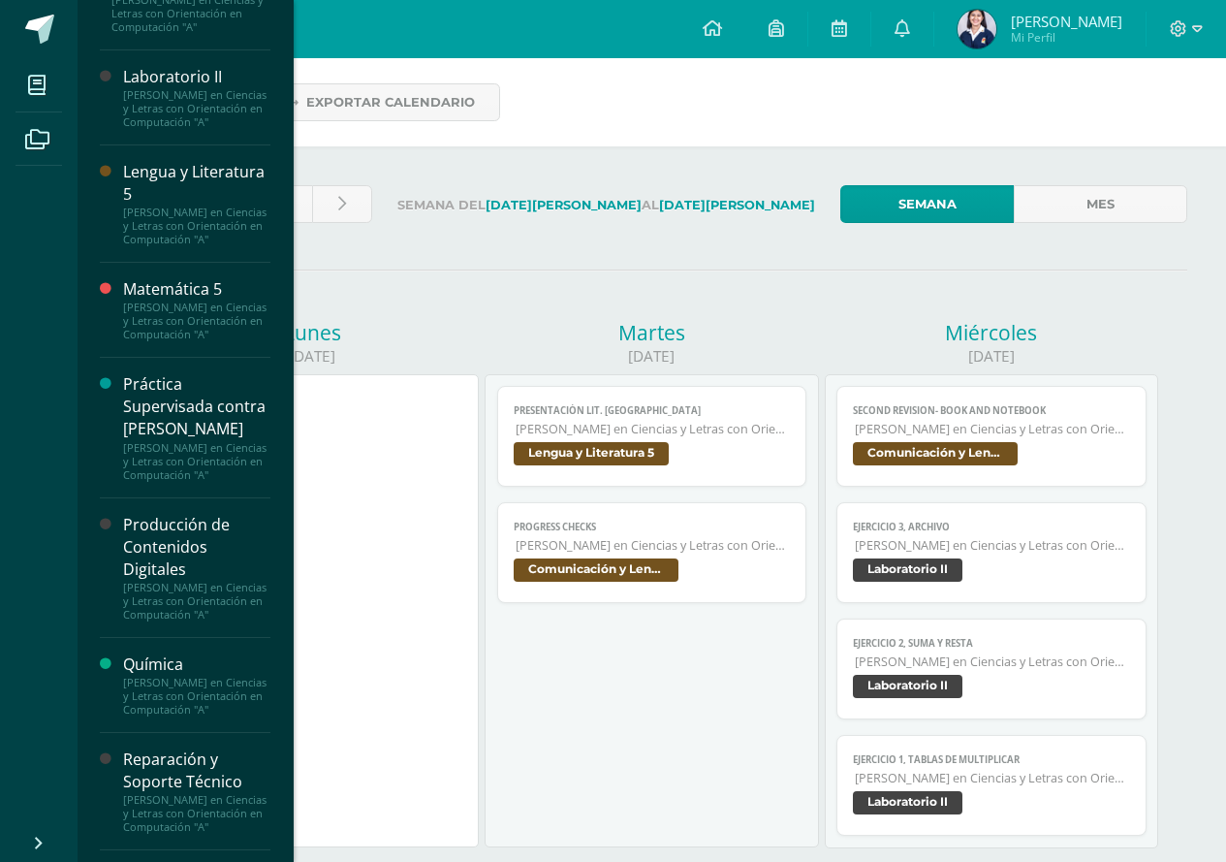
scroll to position [1066, 0]
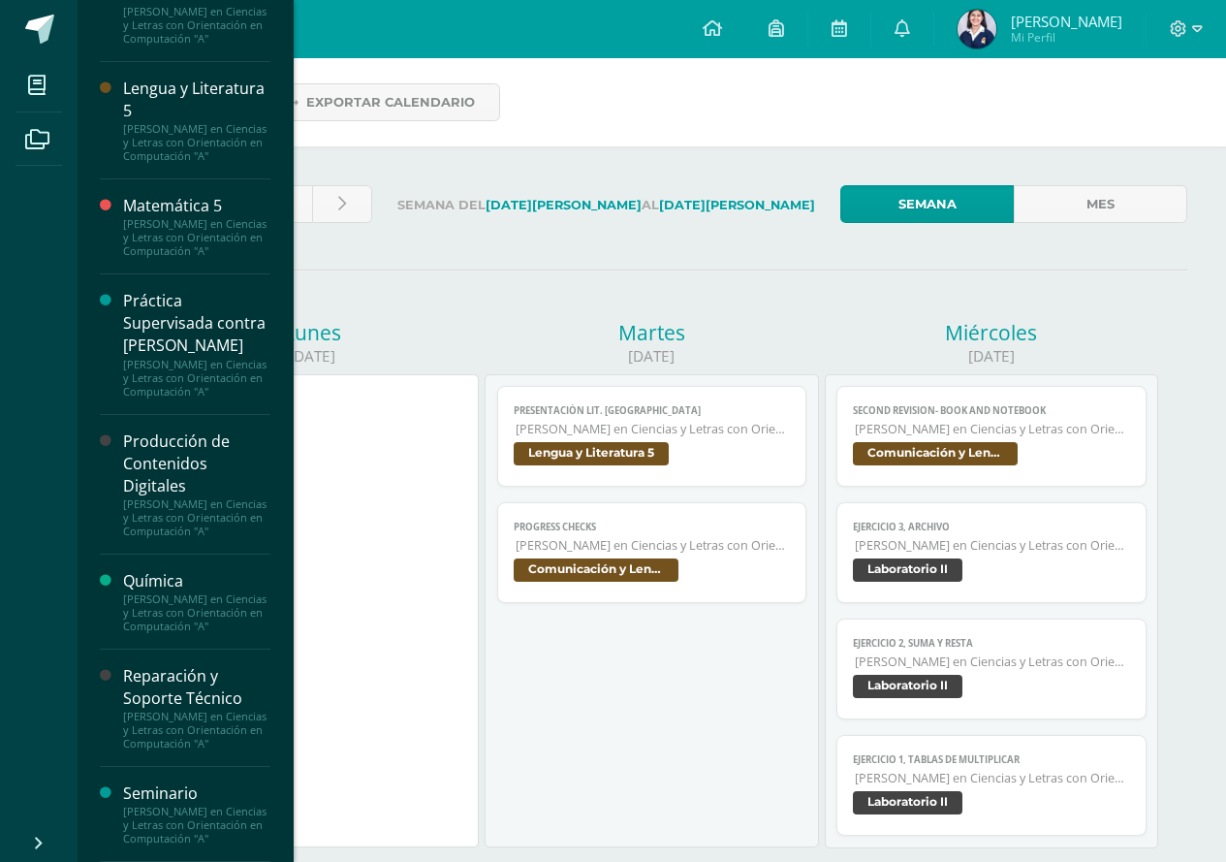
click at [189, 497] on div "Producción de Contenidos Digitales" at bounding box center [196, 463] width 147 height 67
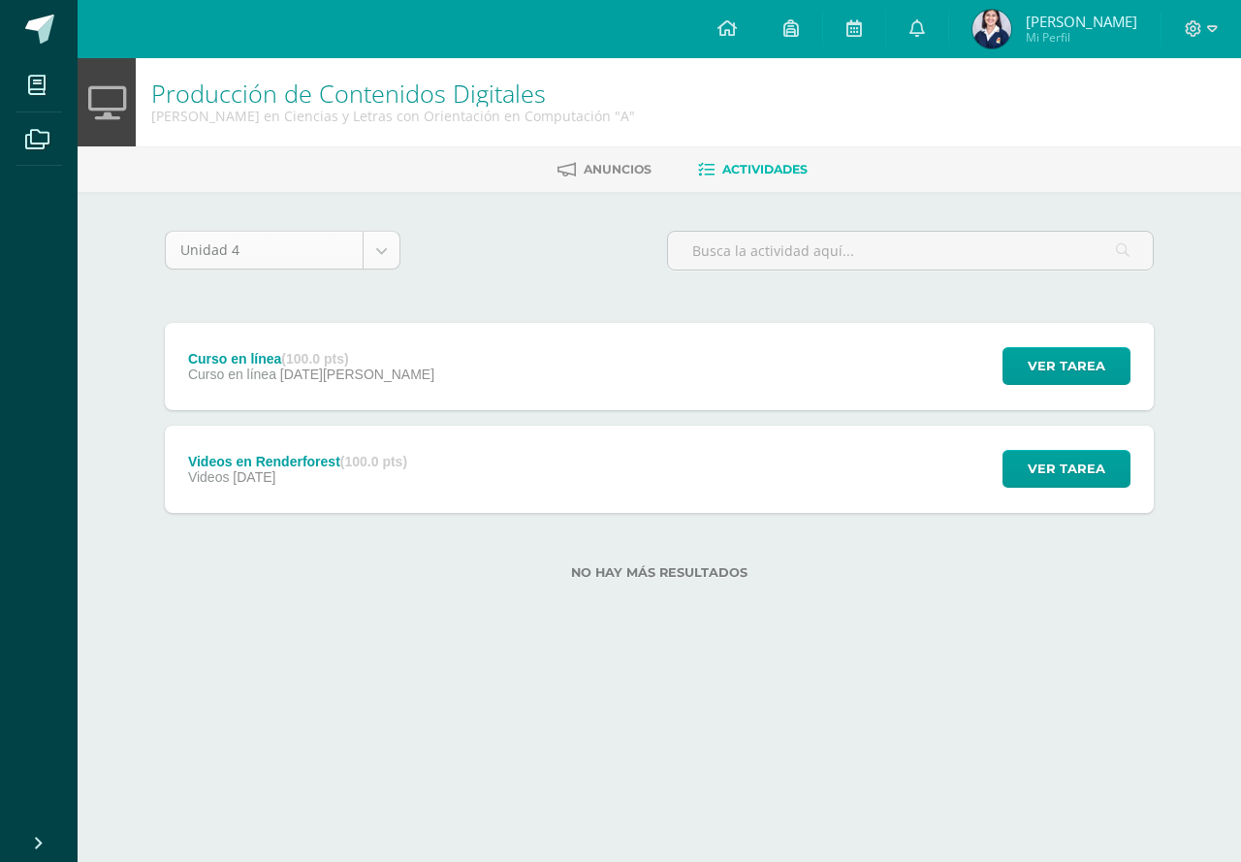
click at [393, 261] on body "Mis cursos Archivos Cerrar panel Asesoría [PERSON_NAME] en Ciencias y Letras co…" at bounding box center [620, 321] width 1241 height 642
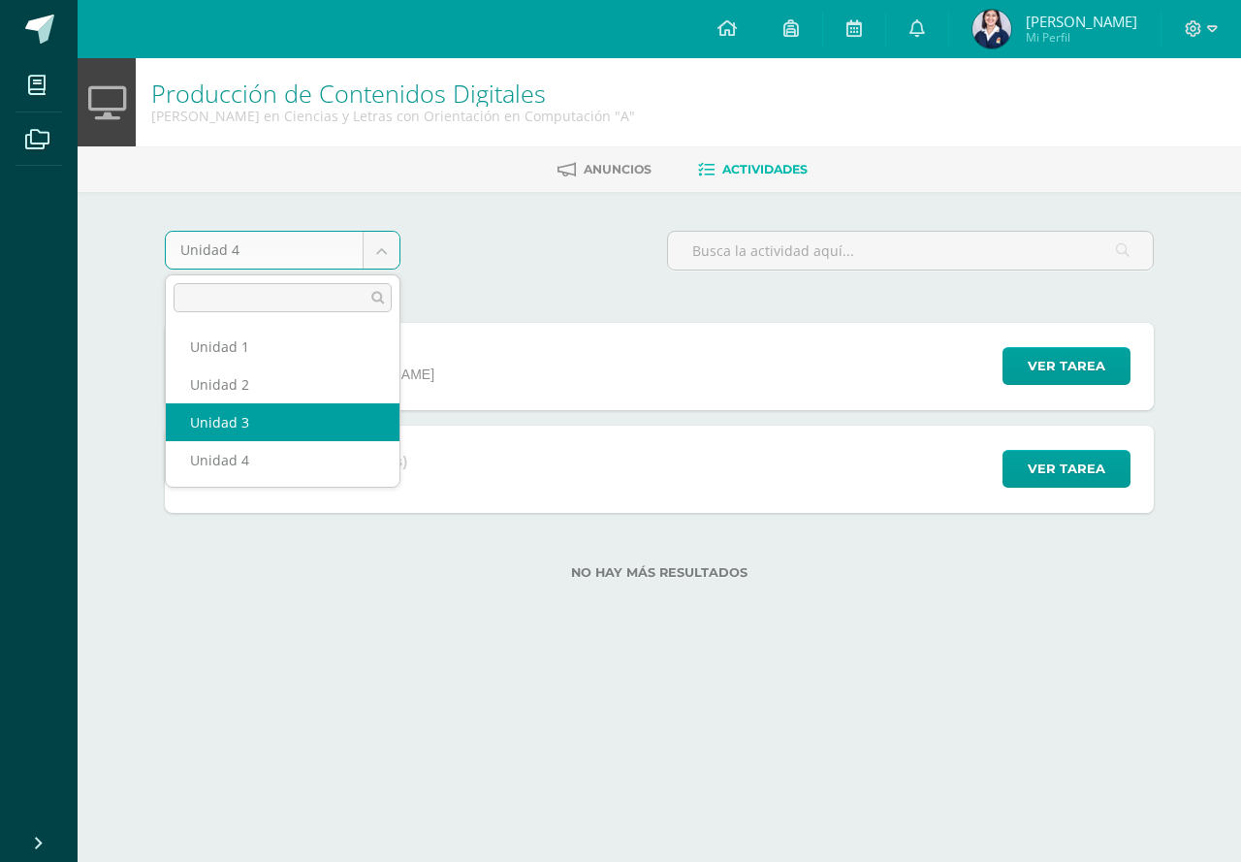
select select "Unidad 3"
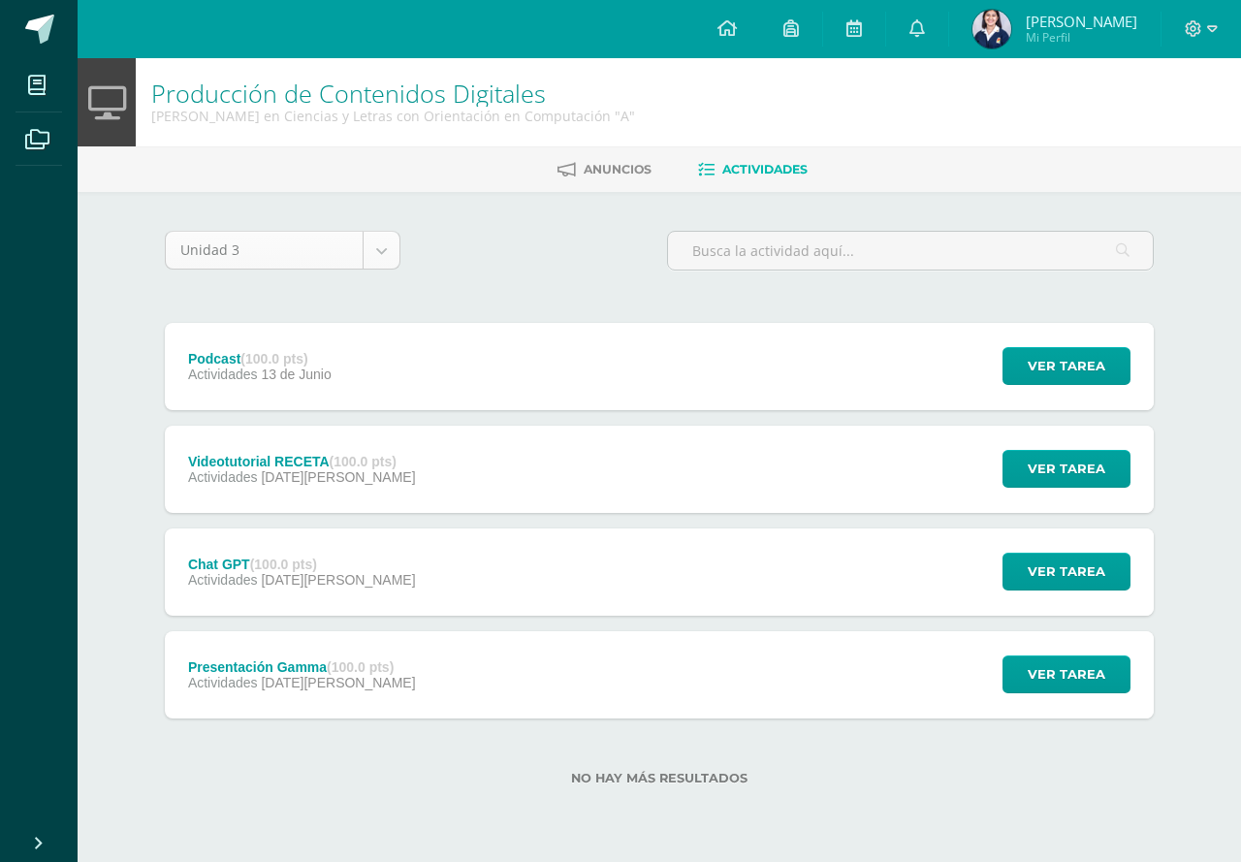
click at [399, 263] on div "Unidad 3" at bounding box center [283, 250] width 236 height 39
click at [391, 258] on body "Mis cursos Archivos Cerrar panel Asesoría [PERSON_NAME] en Ciencias y Letras co…" at bounding box center [620, 423] width 1241 height 847
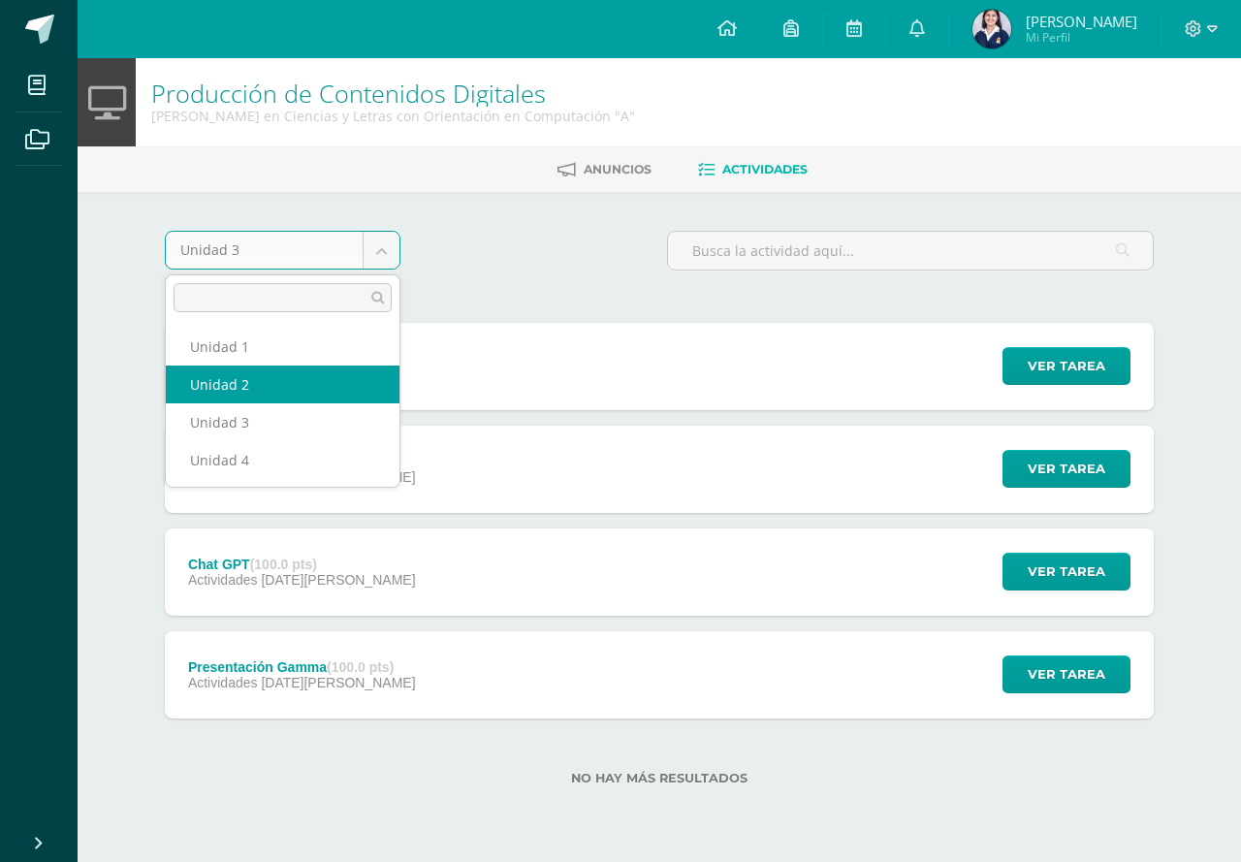
select select "Unidad 2"
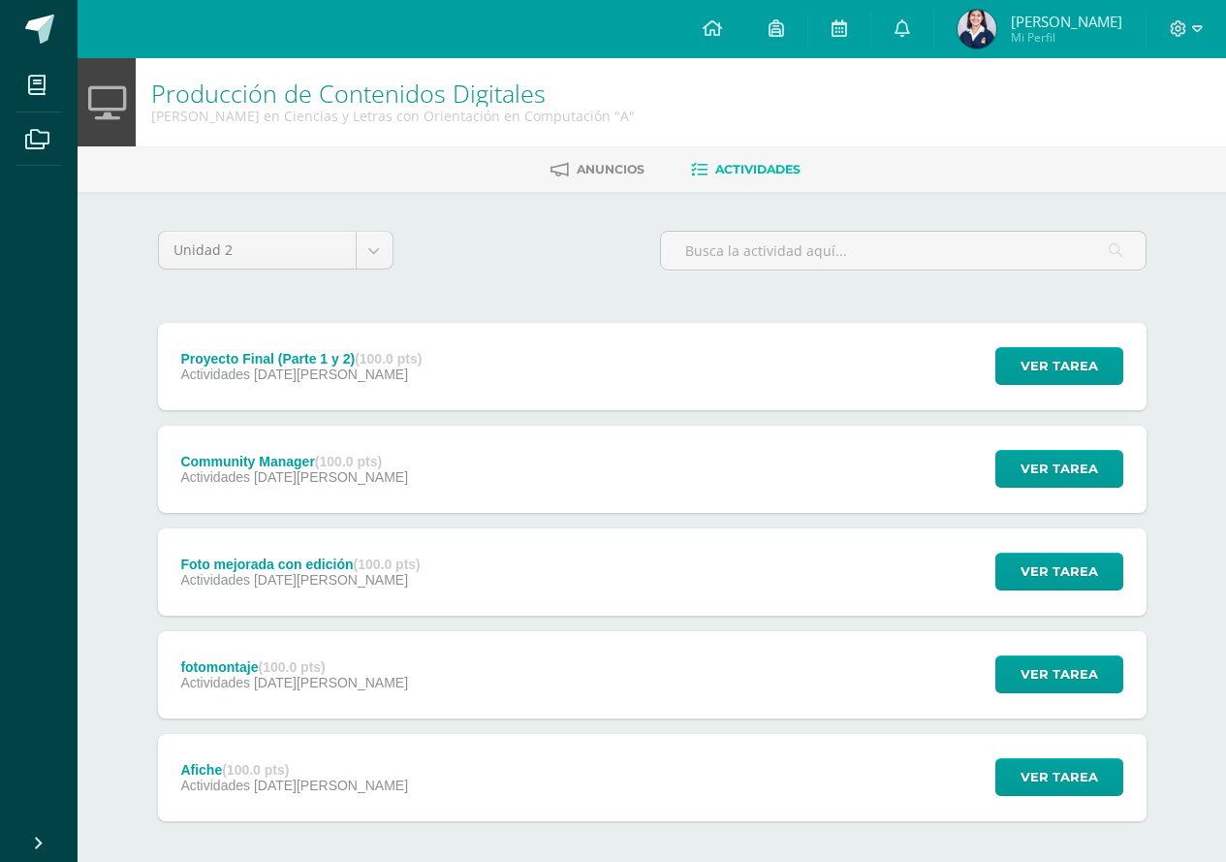
scroll to position [88, 0]
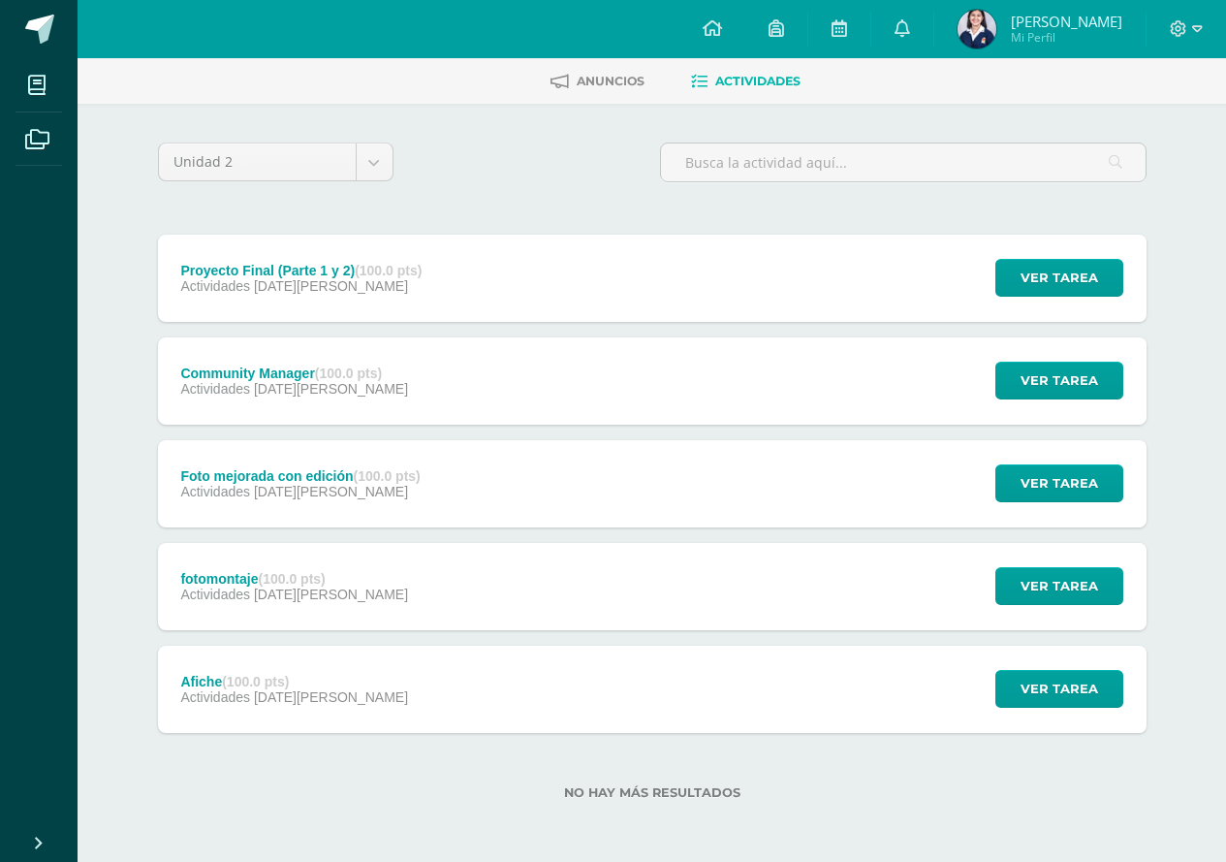
click at [322, 303] on div "Proyecto Final (Parte 1 y 2) (100.0 pts) Actividades 22 de Abril" at bounding box center [302, 278] width 288 height 87
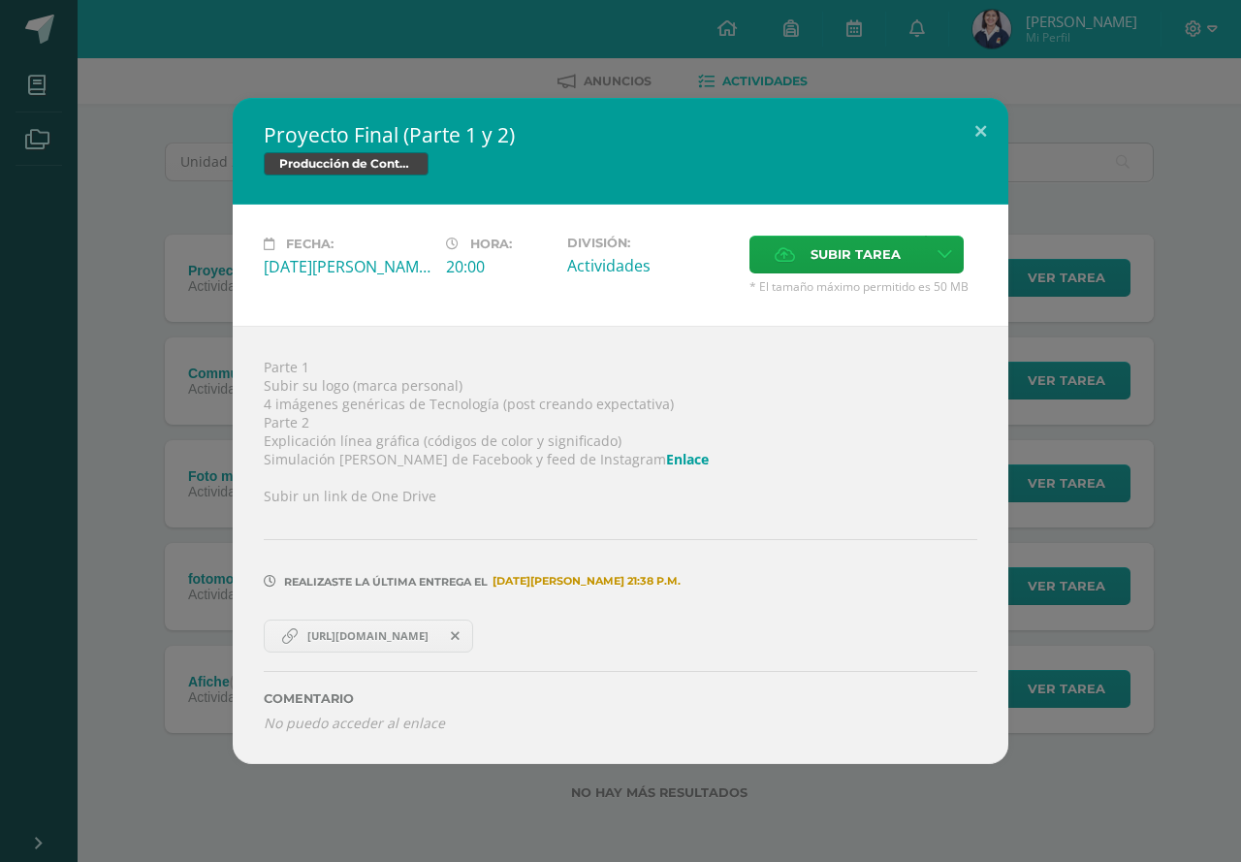
click at [100, 475] on div "Proyecto Final (Parte 1 y 2) Producción de Contenidos Digitales Fecha: Martes 2…" at bounding box center [620, 430] width 1225 height 665
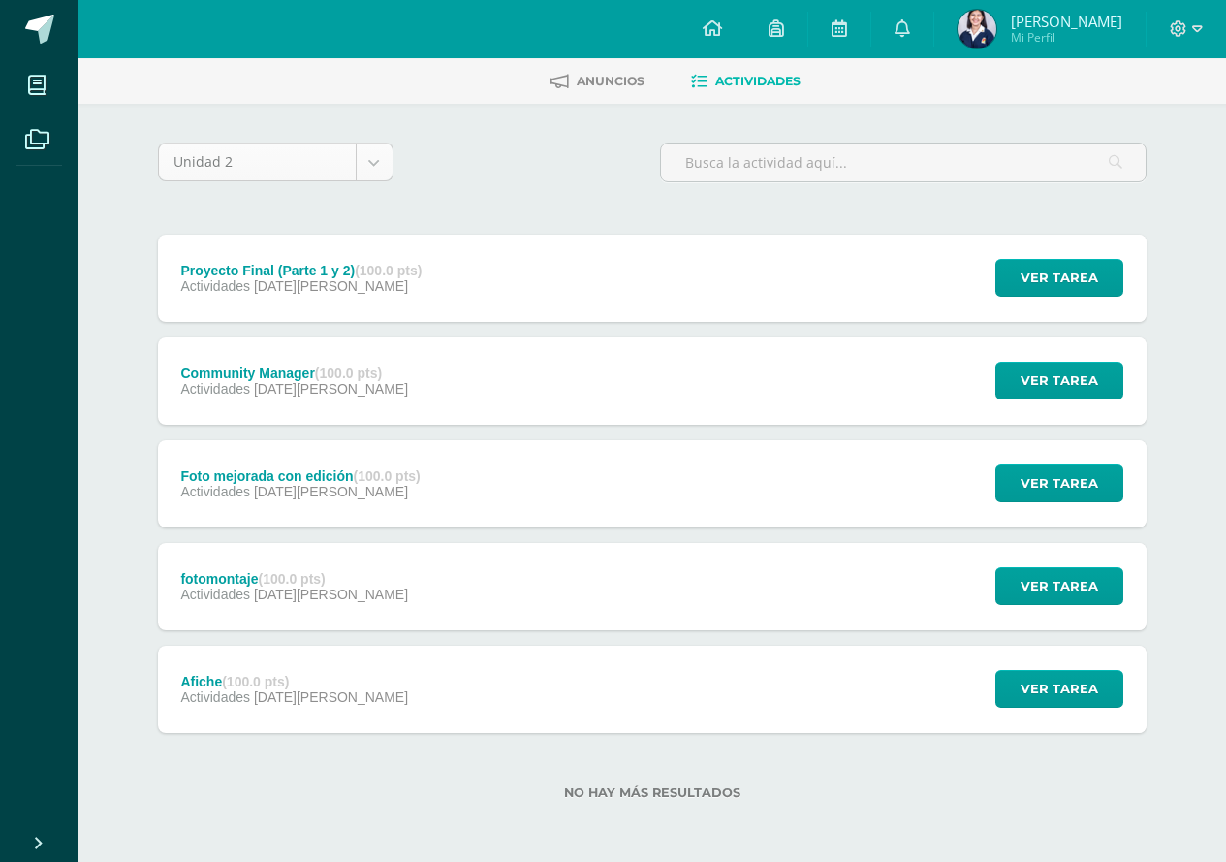
click at [296, 162] on body "Mis cursos Archivos Cerrar panel Asesoría [PERSON_NAME] en Ciencias y Letras co…" at bounding box center [613, 387] width 1226 height 950
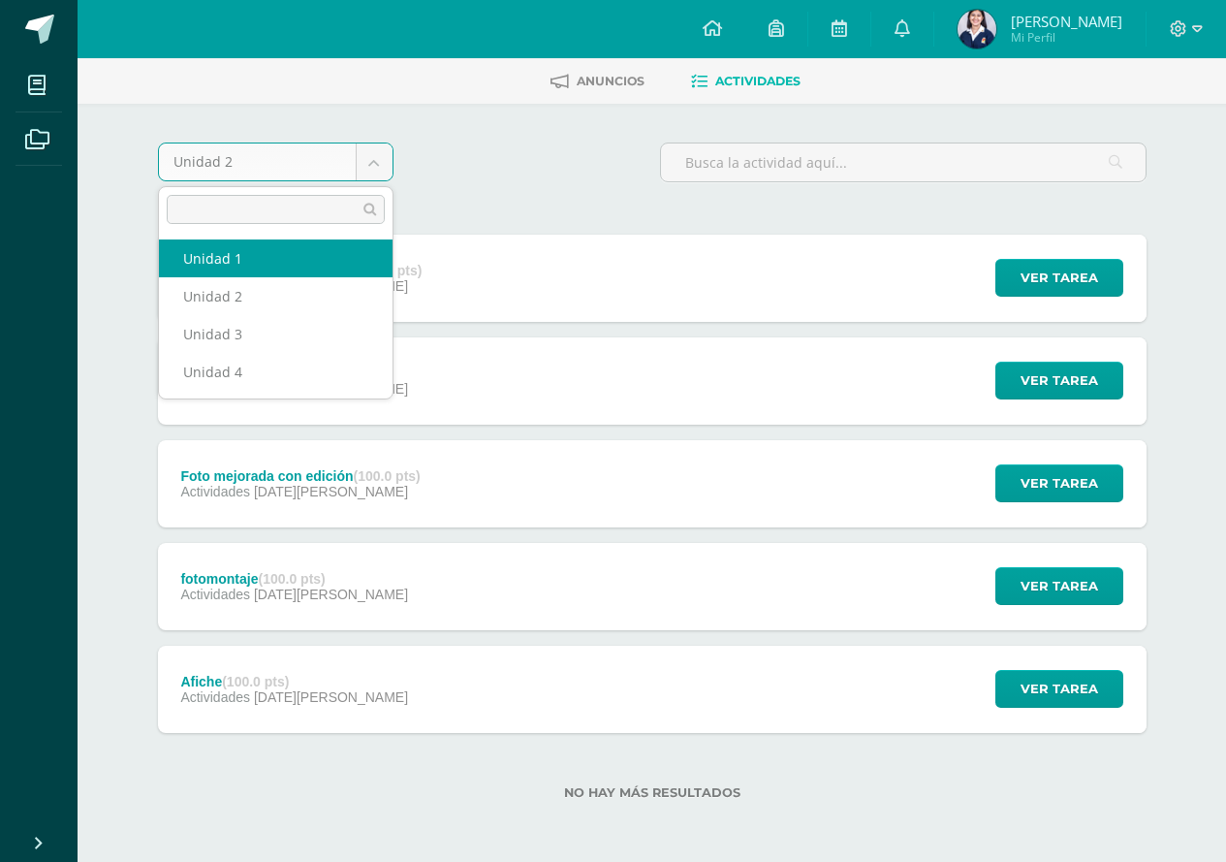
select select "Unidad 1"
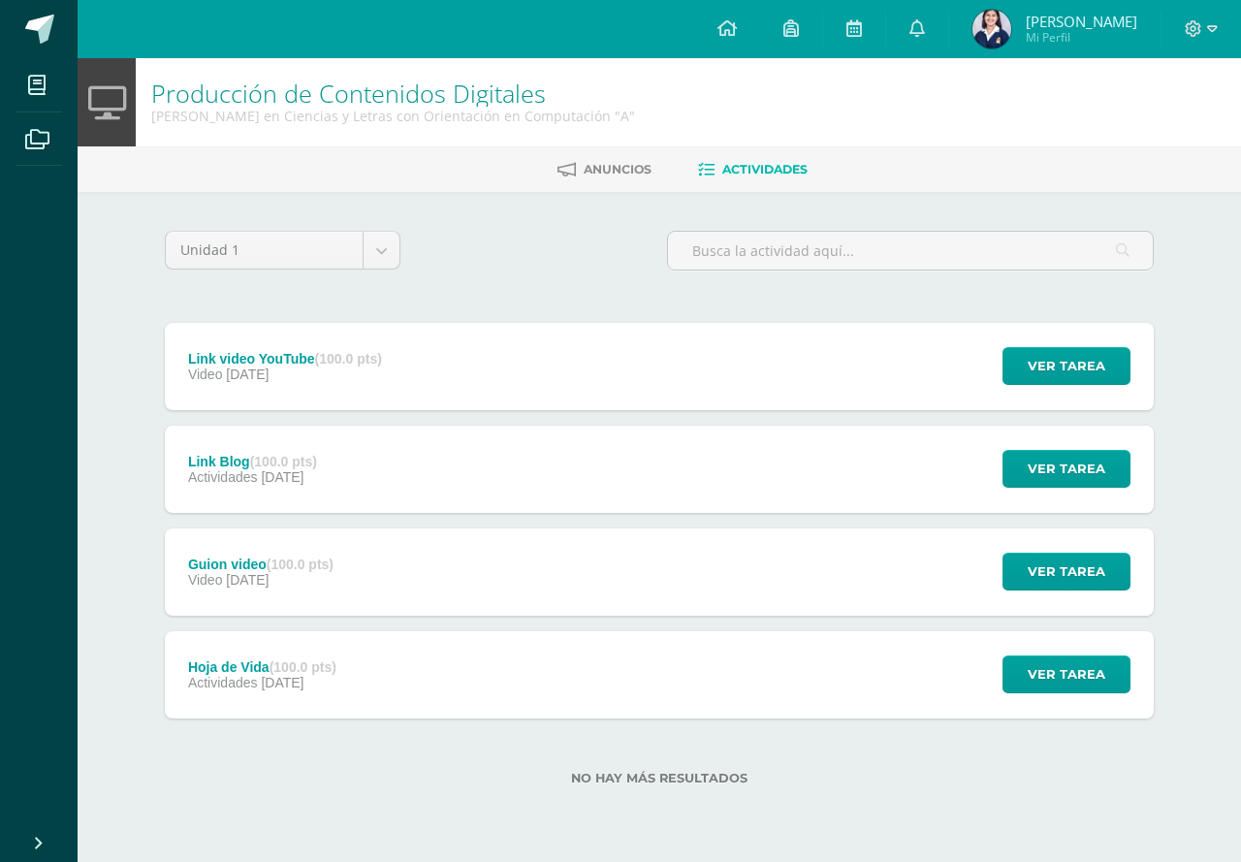
click at [280, 479] on span "21 de Febrero" at bounding box center [282, 477] width 43 height 16
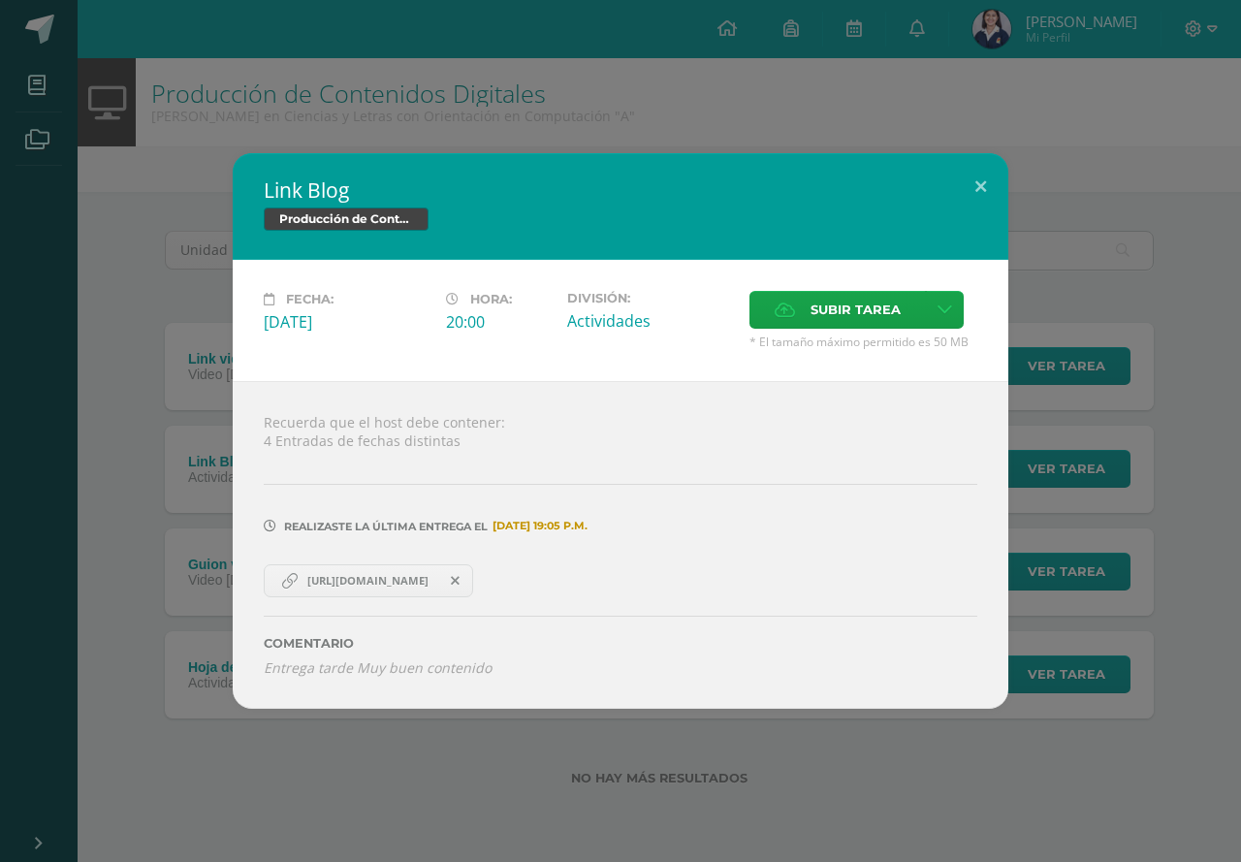
click at [302, 581] on span "https://2019714.wixsite.com/mi-sitio-de-m" at bounding box center [368, 581] width 141 height 16
click at [127, 231] on div "Link Blog Producción de Contenidos Digitales Fecha: Viernes 21 de Febrero Hora:…" at bounding box center [620, 430] width 1225 height 554
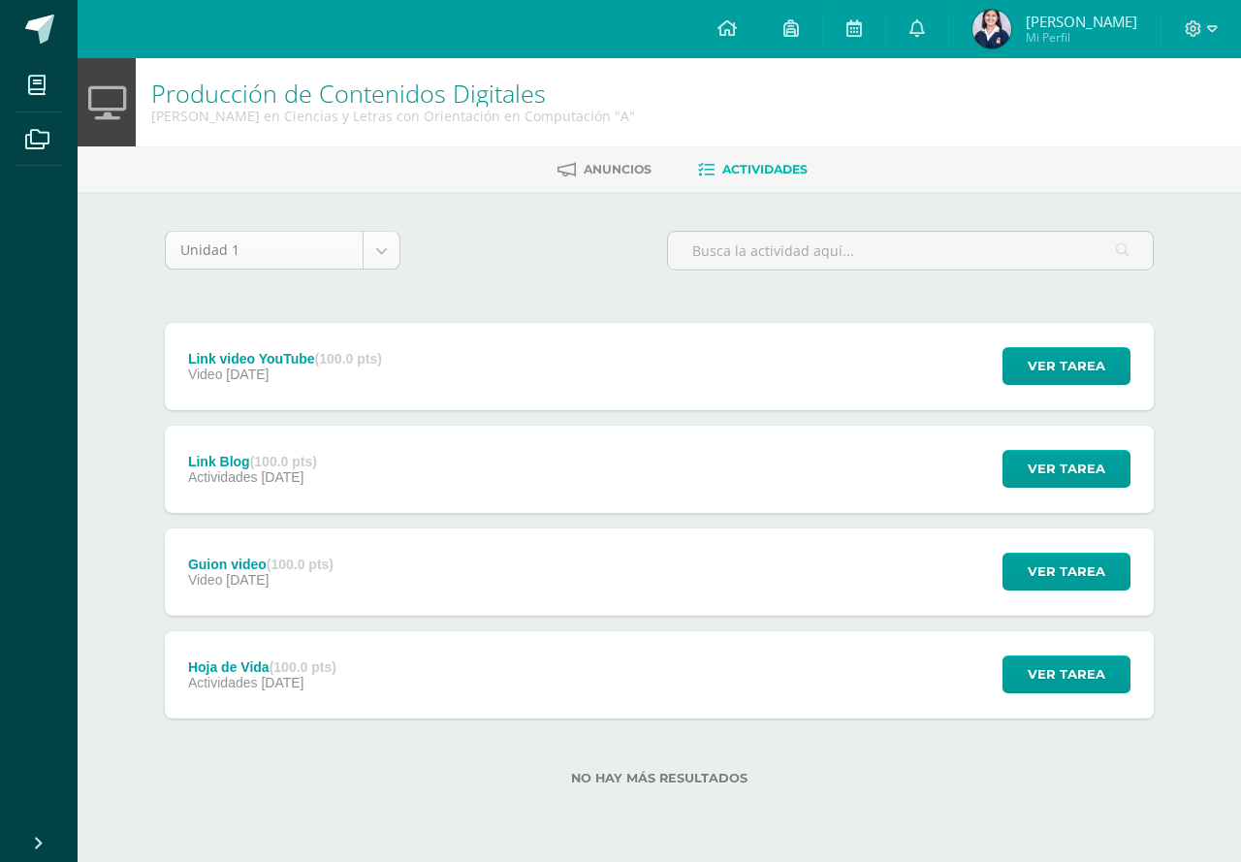
click at [280, 257] on body "Link Blog Producción de Contenidos Digitales Fecha: Viernes 21 de Febrero Hora:…" at bounding box center [620, 423] width 1241 height 847
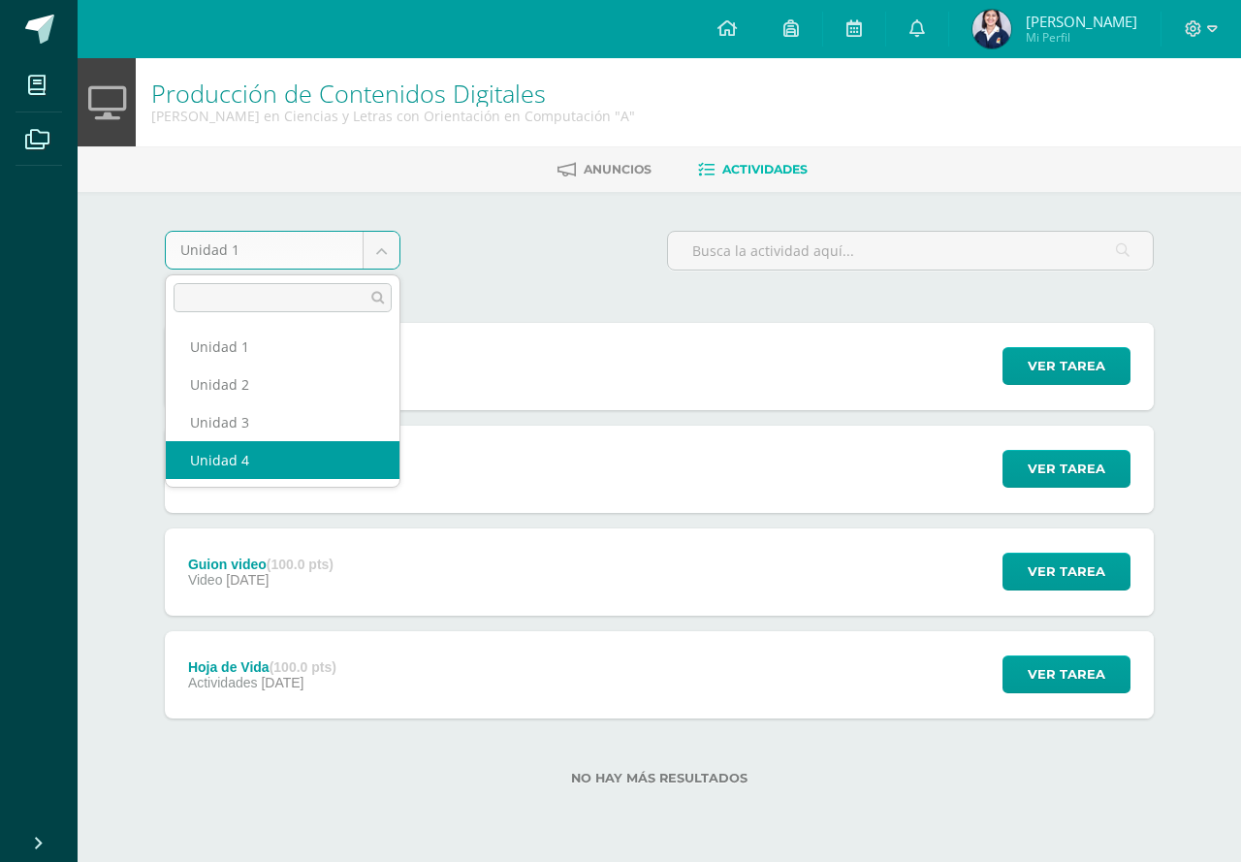
select select "Unidad 4"
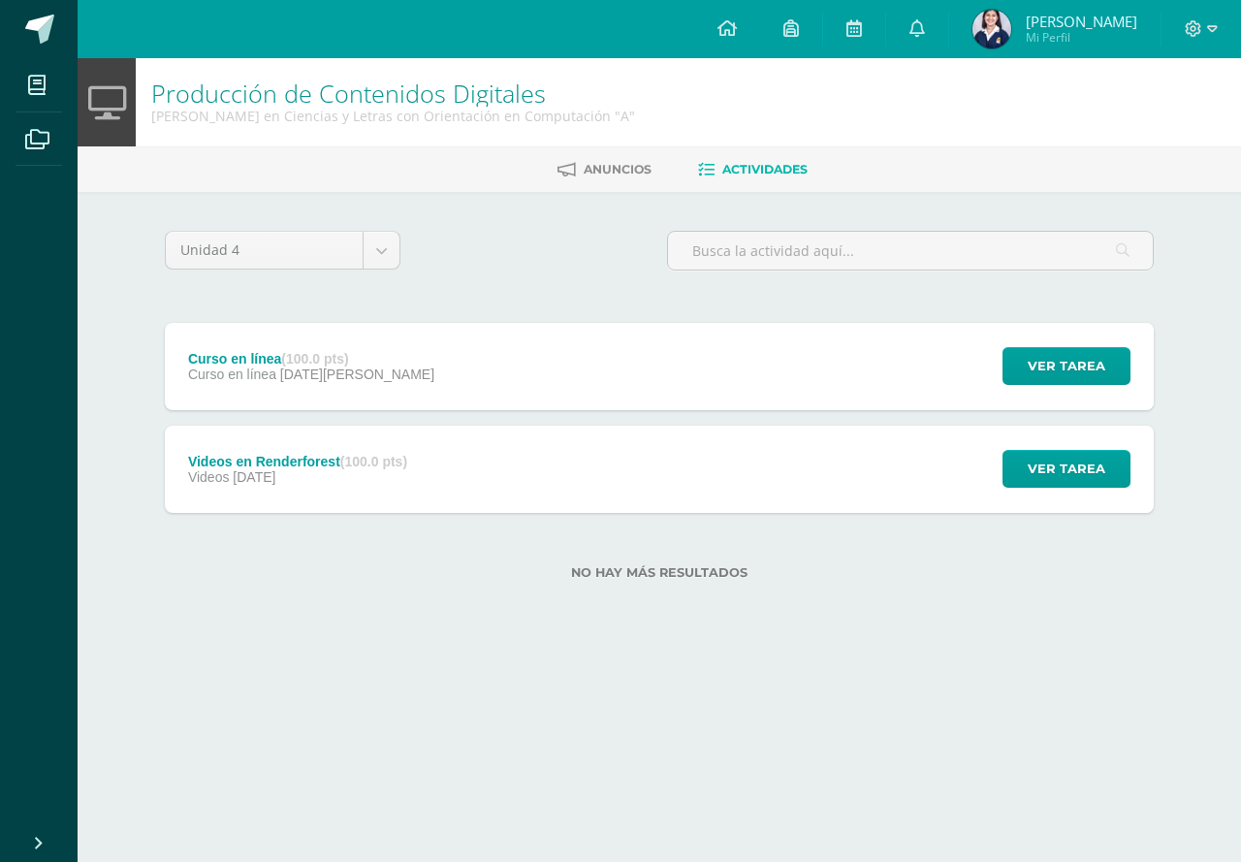
click at [308, 397] on div "Curso en línea (100.0 pts) Curso en línea [DATE][PERSON_NAME]" at bounding box center [311, 366] width 293 height 87
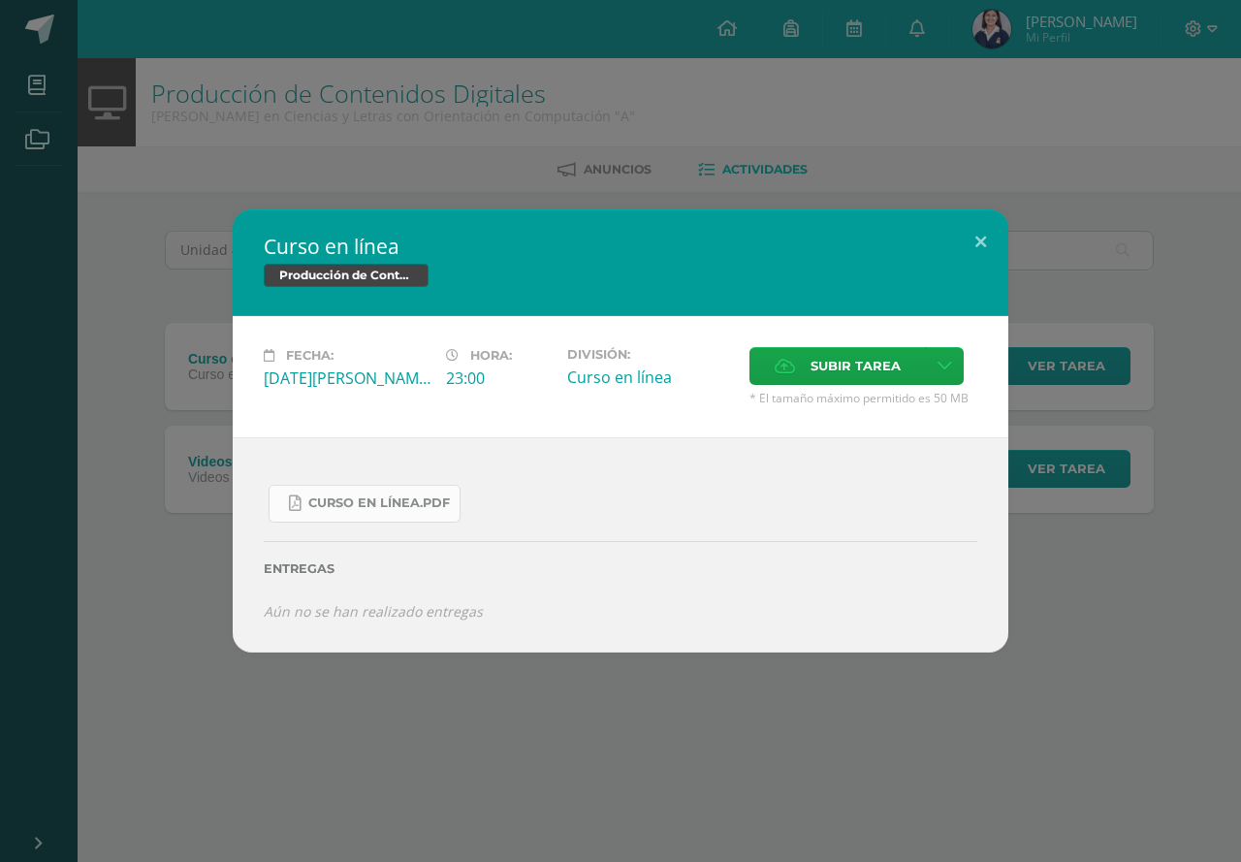
click at [346, 503] on span "Curso en línea.pdf" at bounding box center [379, 503] width 142 height 16
